Goal: Information Seeking & Learning: Check status

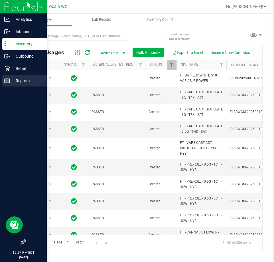
click at [13, 81] on p "Reports" at bounding box center [27, 80] width 34 height 7
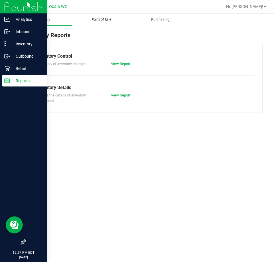
click at [105, 20] on span "Point of Sale" at bounding box center [101, 19] width 35 height 5
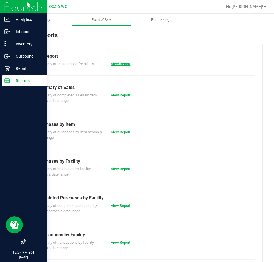
click at [120, 62] on link "View Report" at bounding box center [120, 64] width 19 height 4
